Goal: Information Seeking & Learning: Learn about a topic

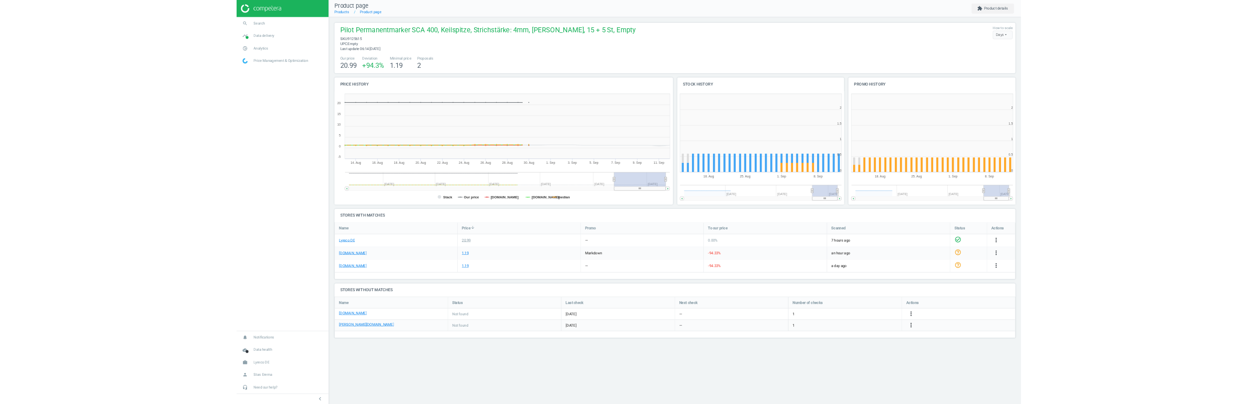
scroll to position [182, 268]
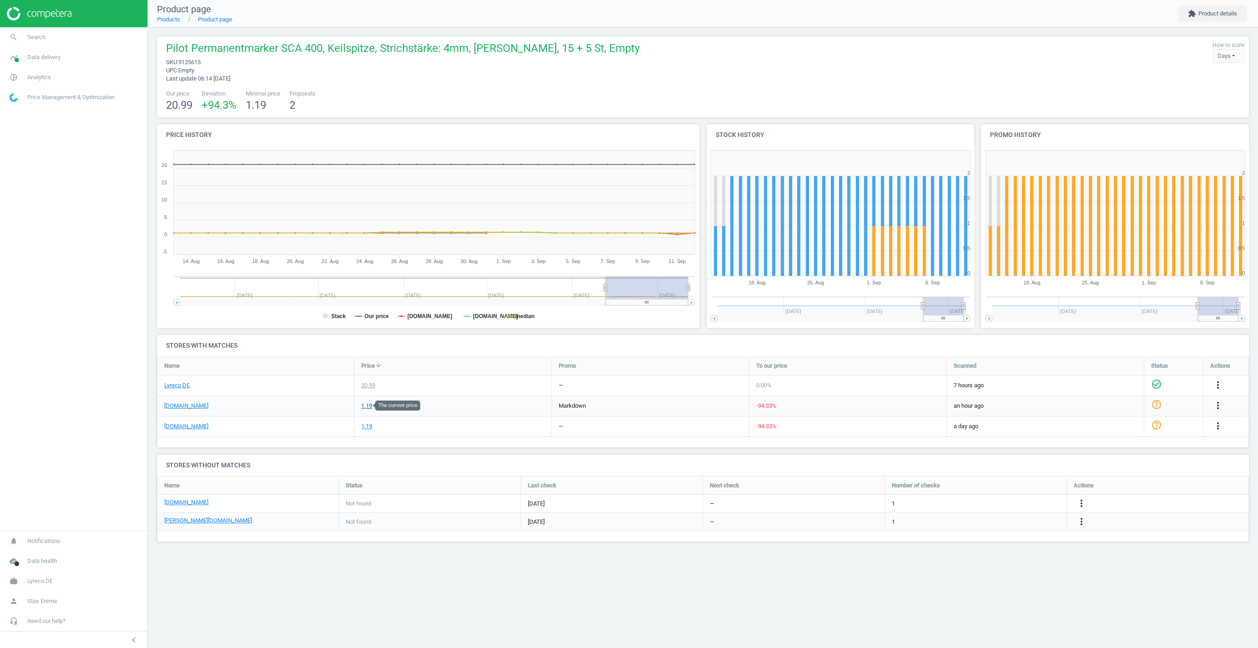
click at [366, 408] on div "1.19" at bounding box center [366, 406] width 11 height 8
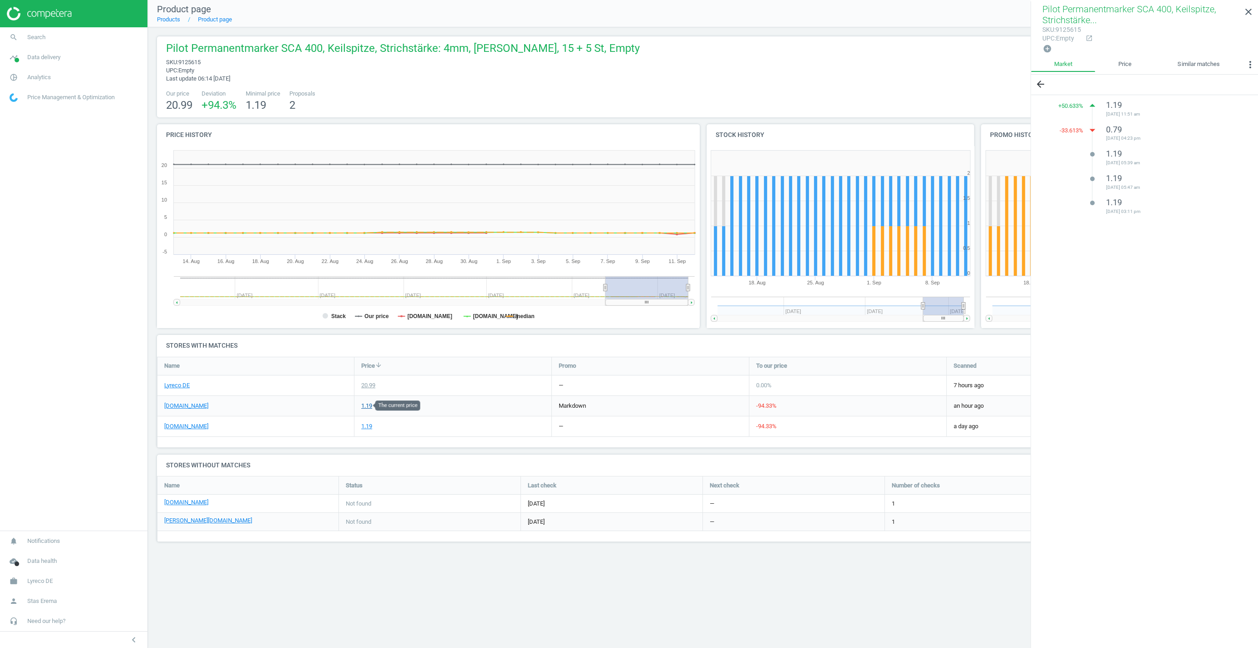
click at [367, 402] on div "1.19" at bounding box center [366, 406] width 11 height 8
click at [523, 418] on div "1.19" at bounding box center [452, 426] width 197 height 20
click at [1126, 62] on link "Price" at bounding box center [1124, 64] width 59 height 15
click at [1214, 56] on div "Pilot Permanentmarker SCA 400, Keilspitze, Strichstärke... sku : 9125615 upc : …" at bounding box center [1144, 28] width 227 height 55
click at [1068, 70] on link "Market" at bounding box center [1063, 64] width 64 height 15
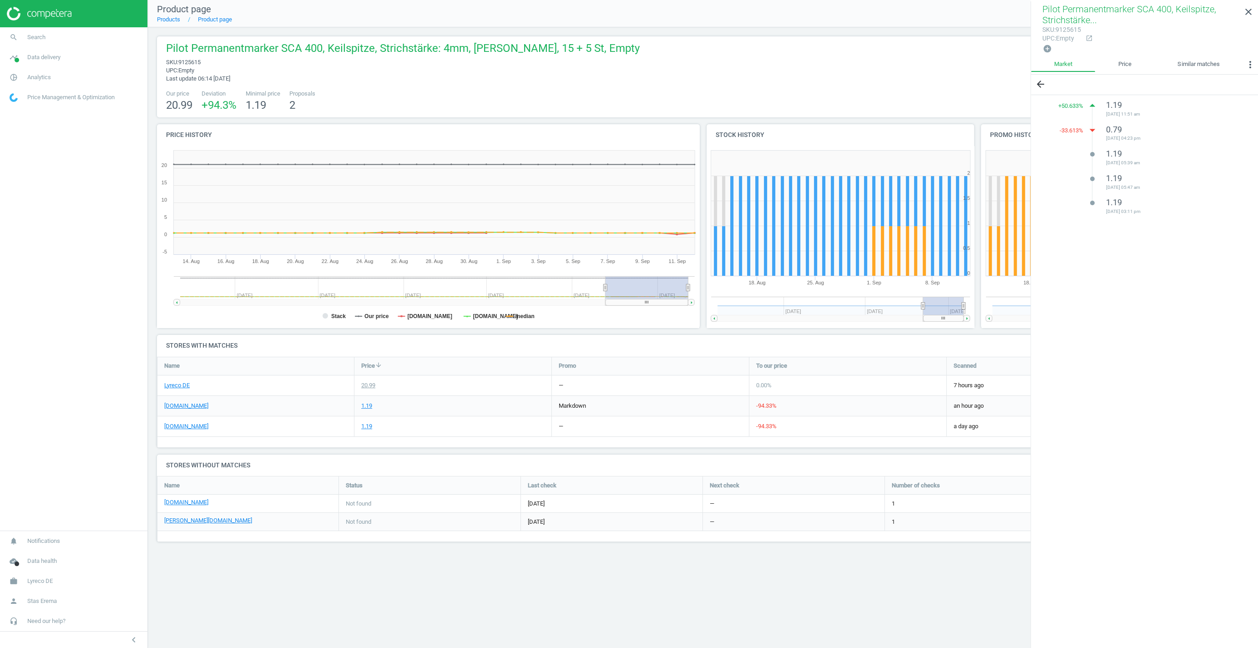
click at [1071, 129] on span "-33.613 %" at bounding box center [1071, 130] width 24 height 8
click at [1243, 15] on link "close" at bounding box center [1247, 12] width 19 height 20
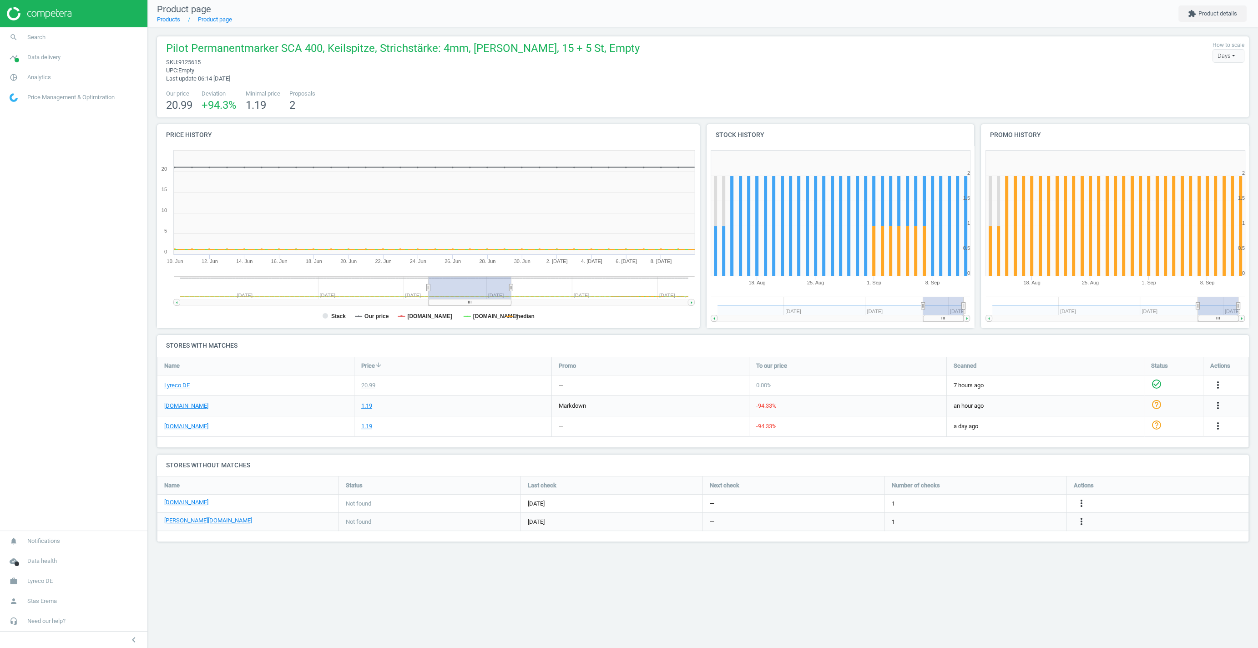
click at [503, 377] on div "20.99" at bounding box center [452, 385] width 197 height 20
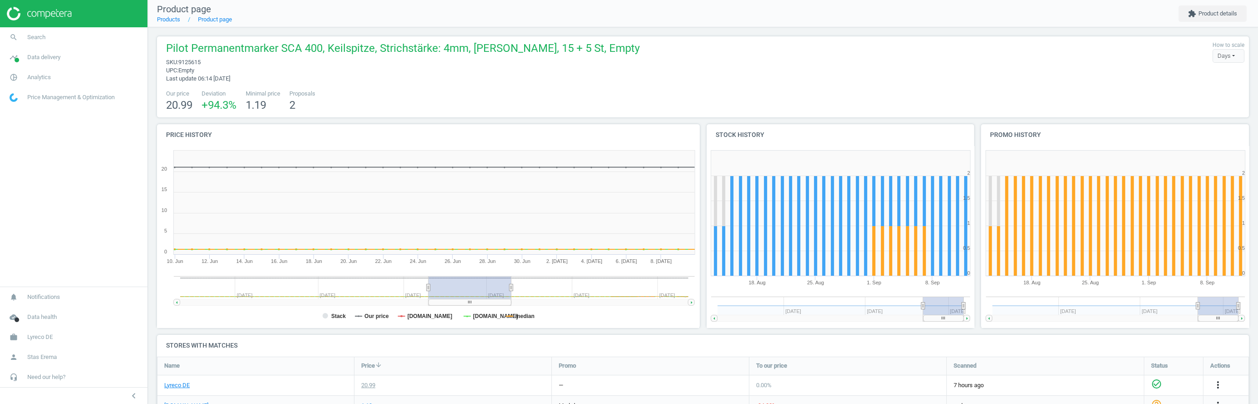
scroll to position [153, 0]
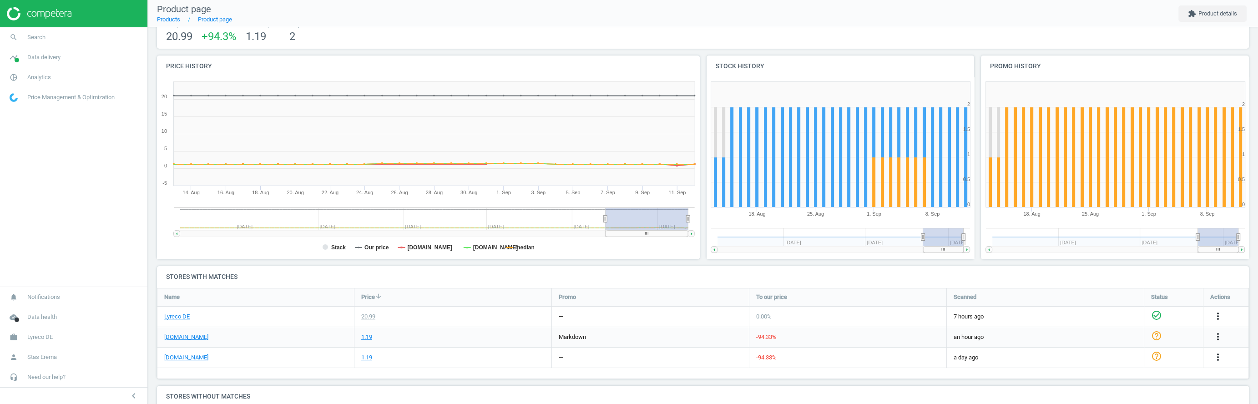
scroll to position [153, 0]
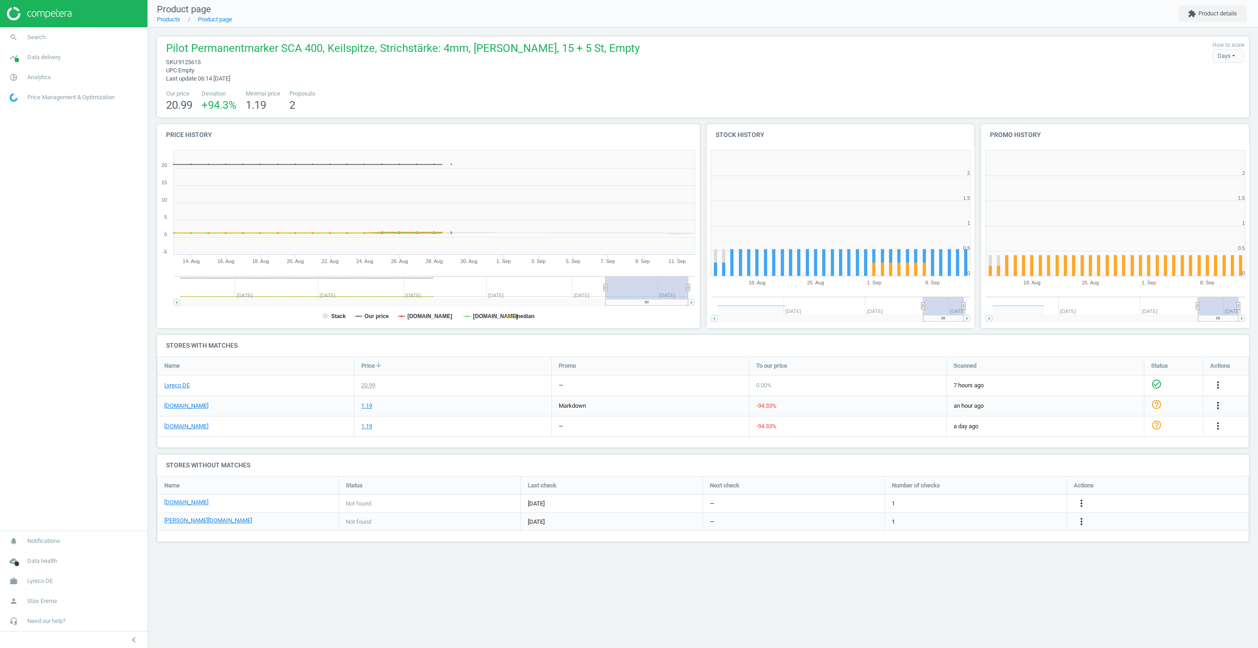
scroll to position [182, 268]
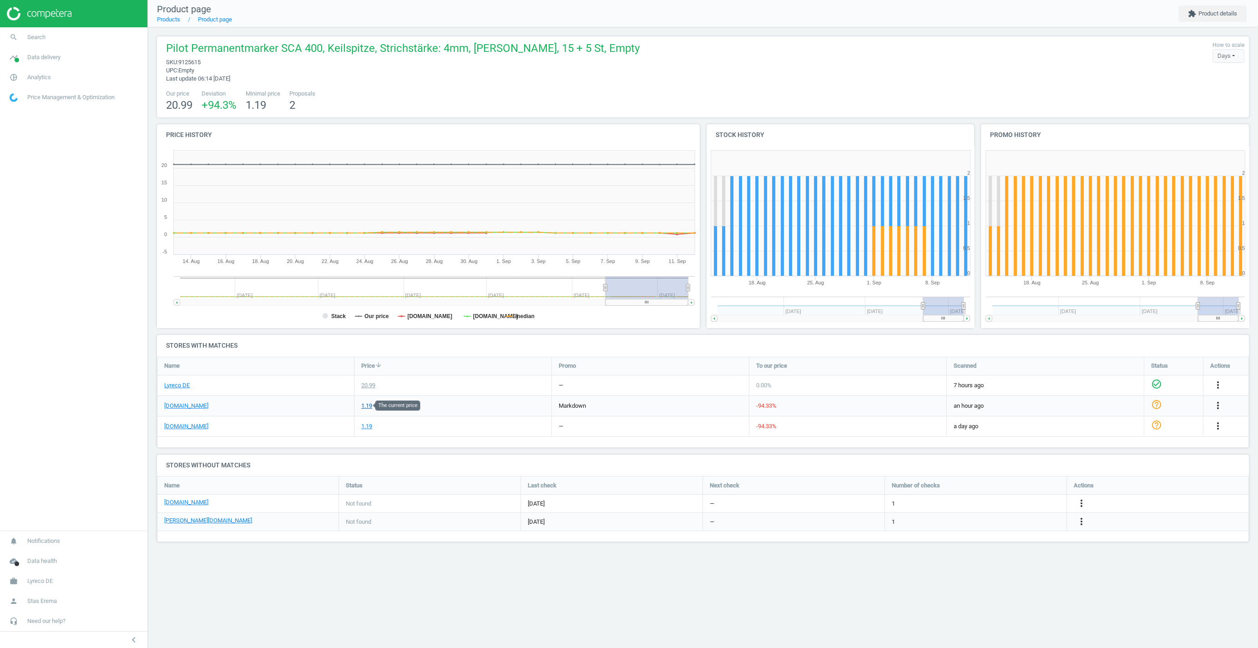
click at [371, 406] on div "1.19" at bounding box center [366, 406] width 11 height 8
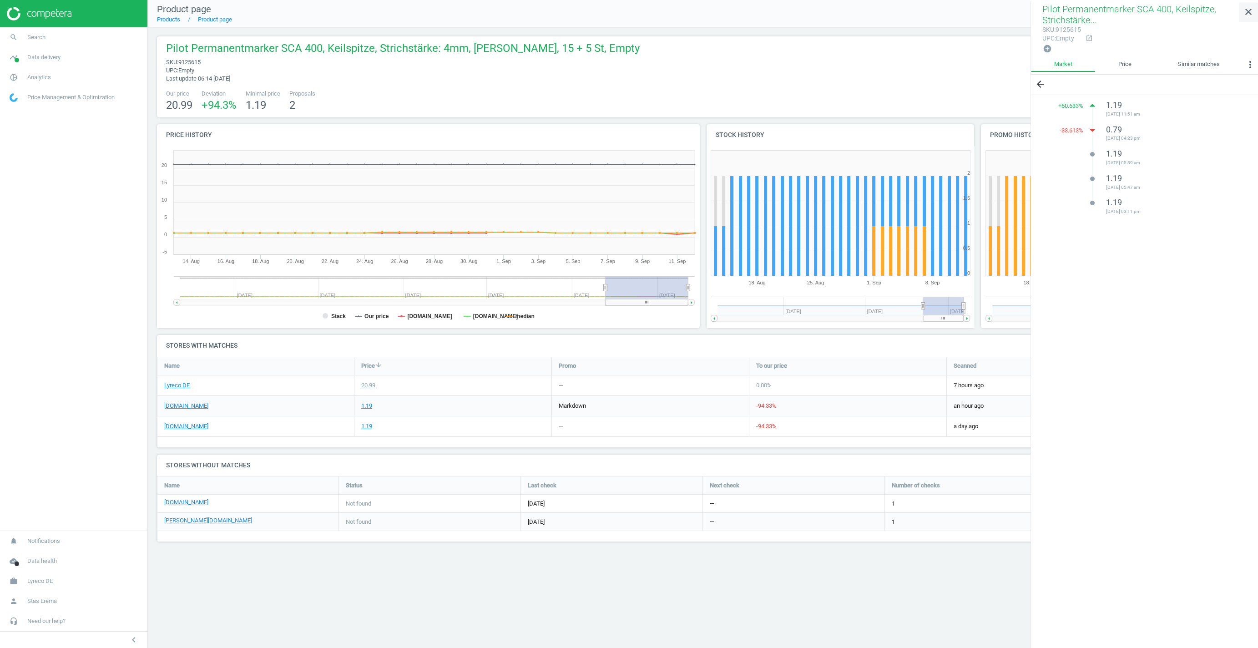
click at [1251, 13] on icon "close" at bounding box center [1248, 11] width 11 height 11
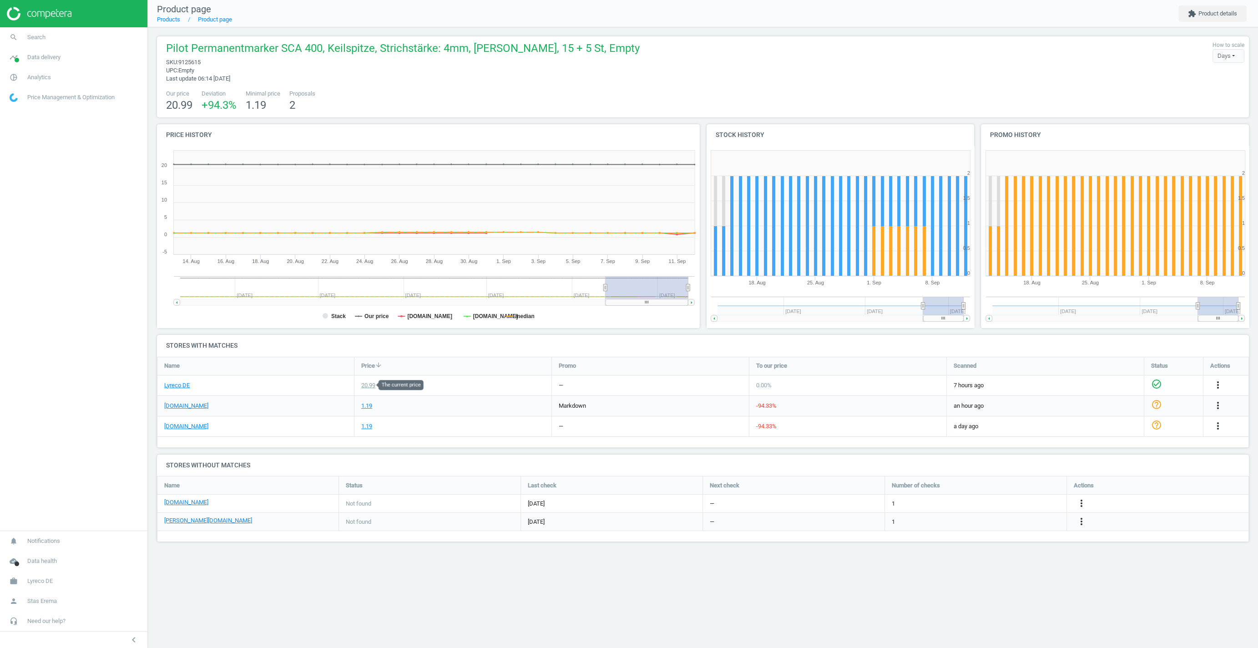
click at [371, 383] on div "20.99" at bounding box center [368, 385] width 14 height 8
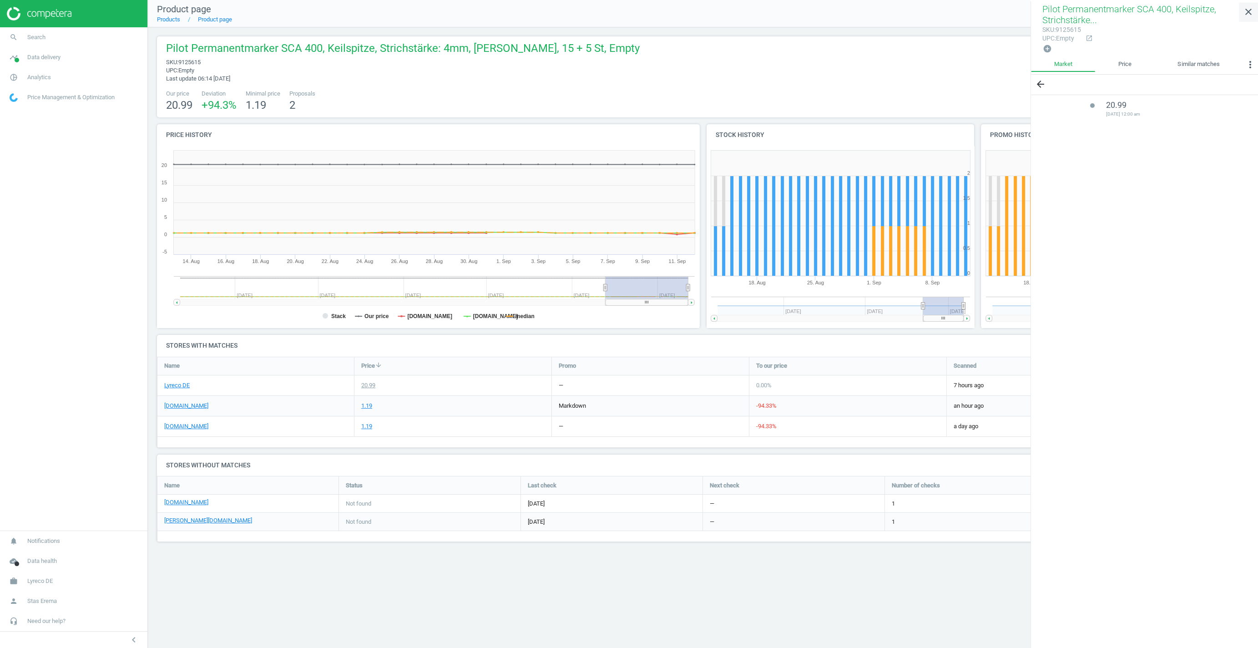
click at [1242, 12] on link "close" at bounding box center [1247, 12] width 19 height 20
